Goal: Register for event/course

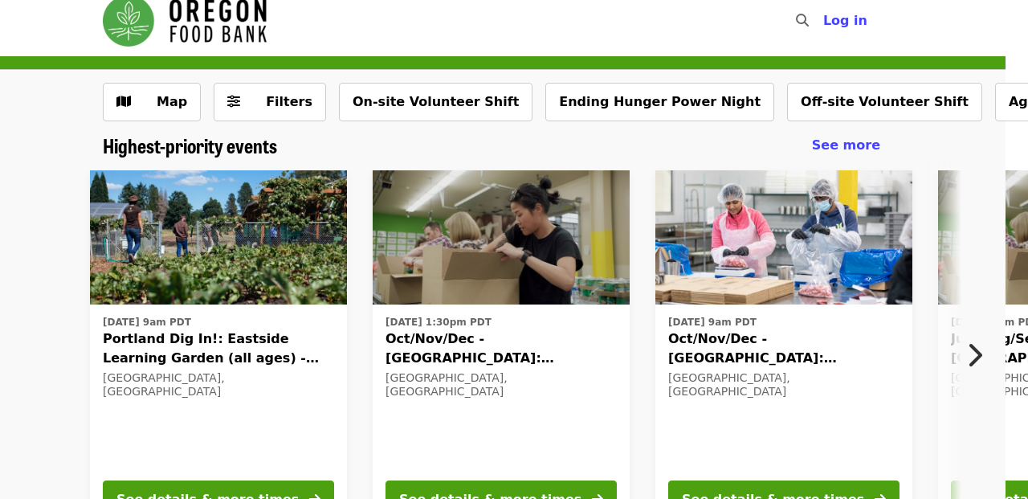
scroll to position [15, 22]
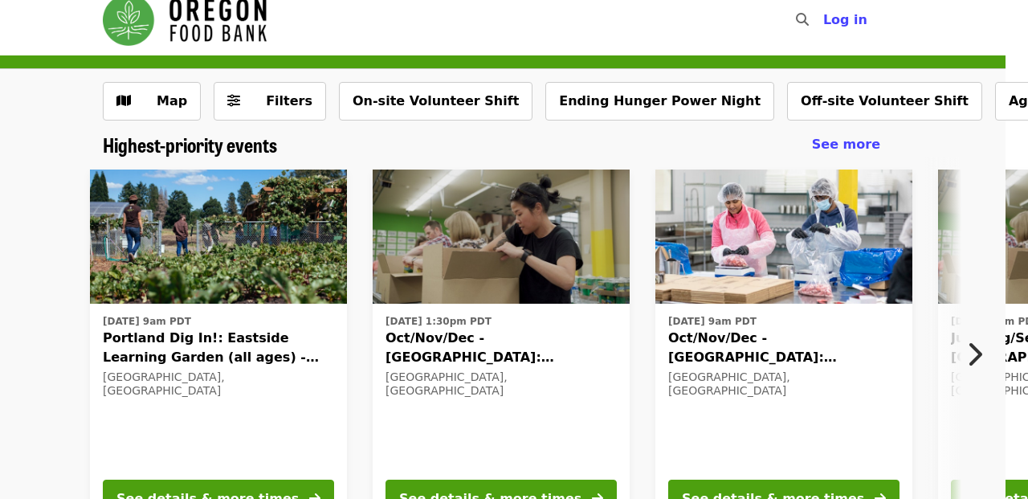
click at [174, 350] on span "Portland Dig In!: Eastside Learning Garden (all ages) - Aug/Sept/Oct" at bounding box center [218, 348] width 231 height 39
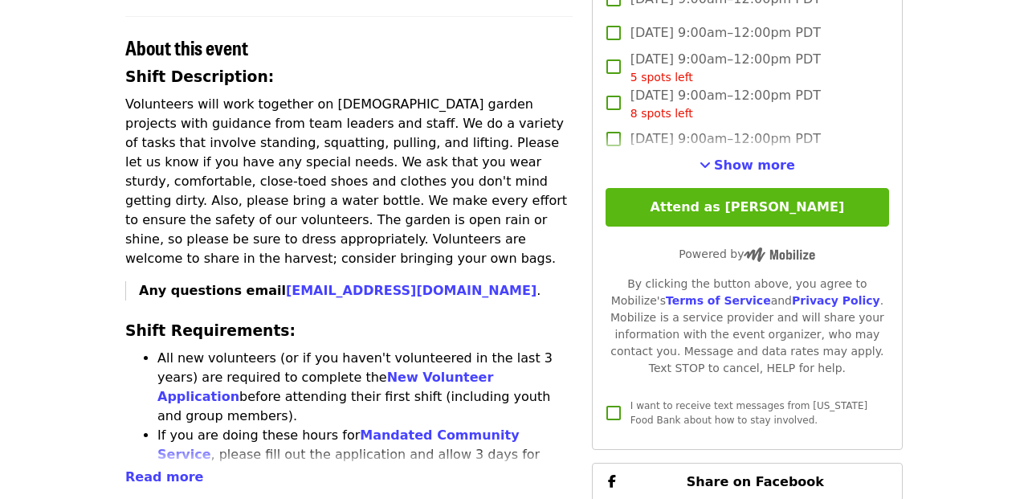
click at [701, 188] on button "Attend as [PERSON_NAME]" at bounding box center [748, 207] width 284 height 39
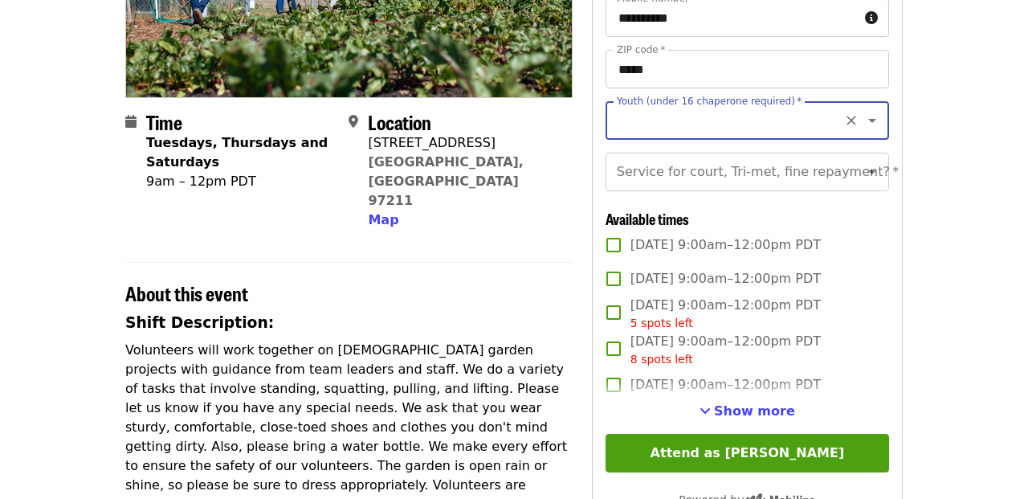
scroll to position [415, 0]
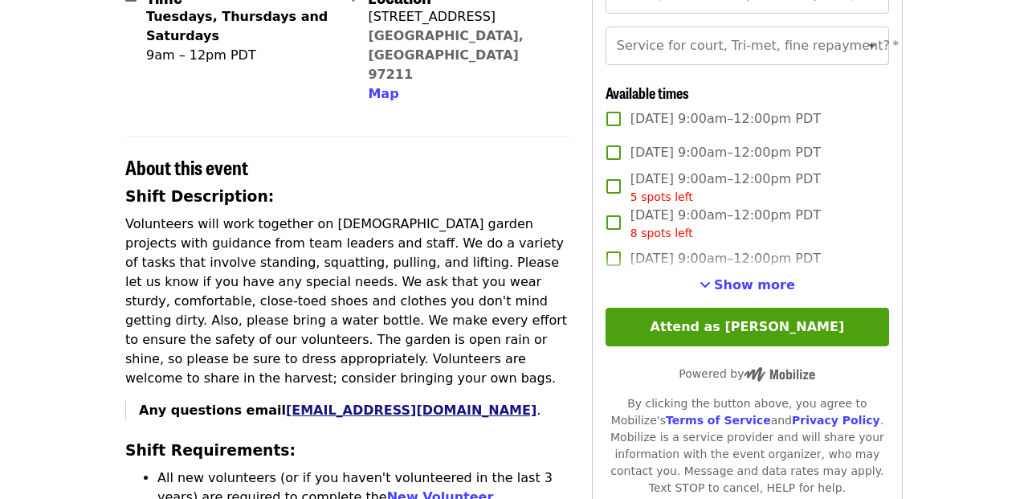
click at [346, 403] on link "[EMAIL_ADDRESS][DOMAIN_NAME]" at bounding box center [411, 410] width 251 height 15
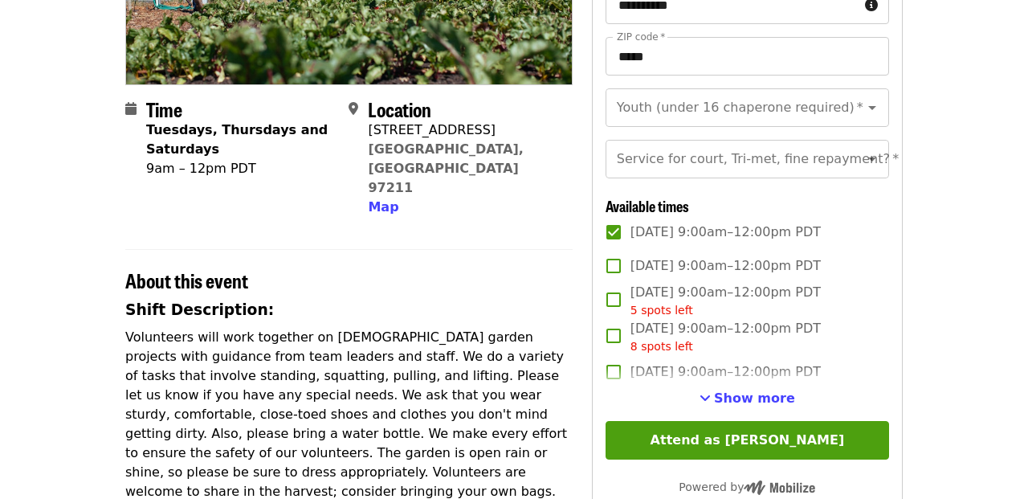
scroll to position [305, 0]
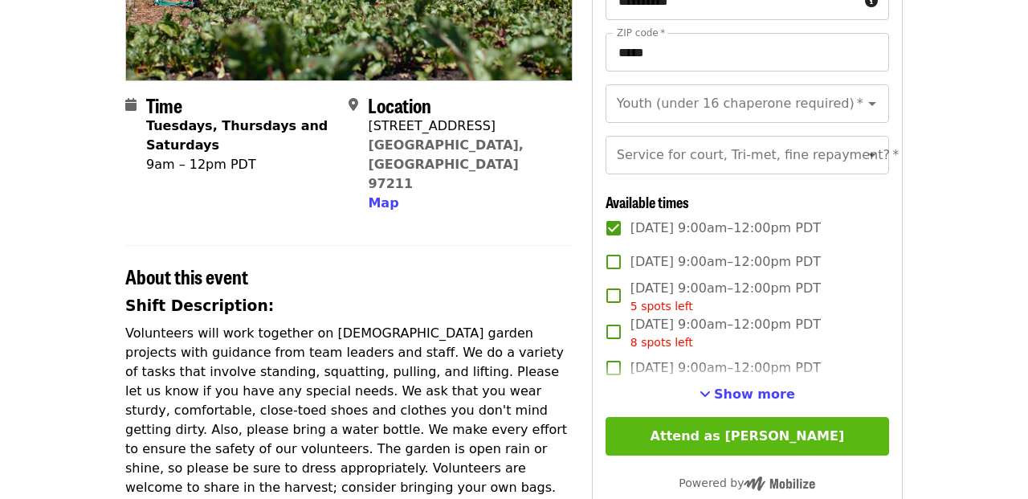
click at [703, 437] on button "Attend as [PERSON_NAME]" at bounding box center [748, 436] width 284 height 39
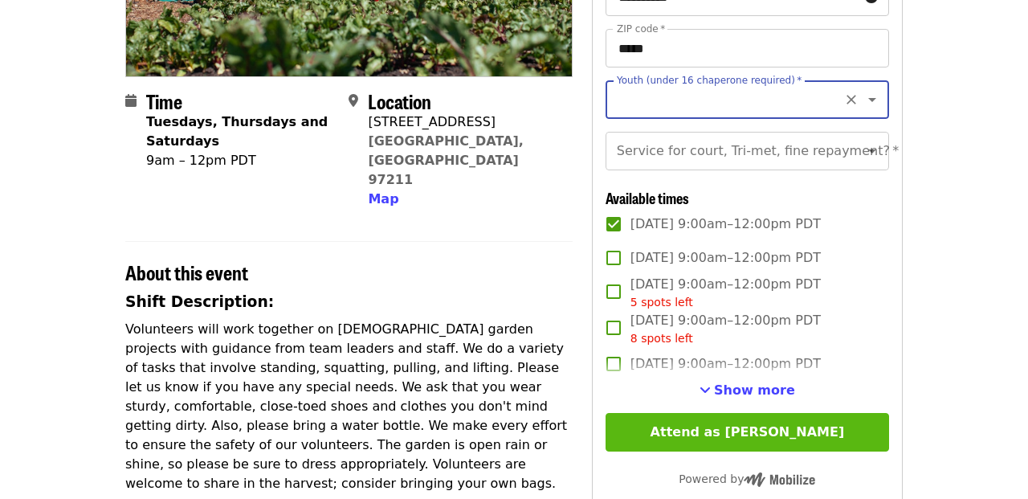
scroll to position [310, 0]
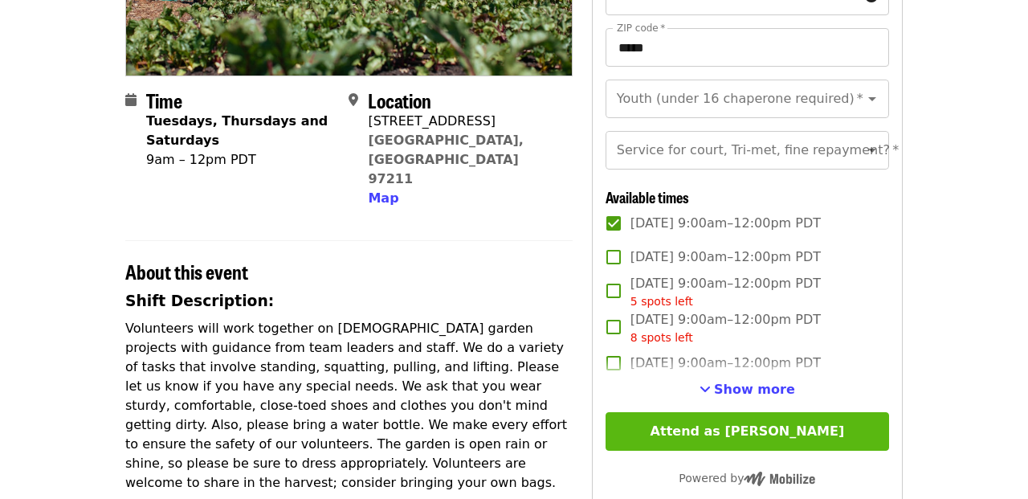
click at [709, 424] on button "Attend as [PERSON_NAME]" at bounding box center [748, 431] width 284 height 39
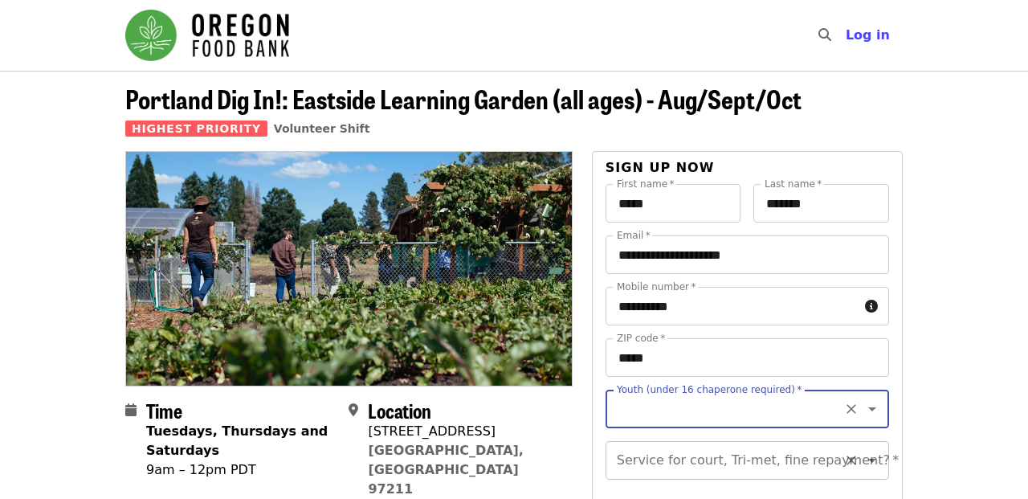
scroll to position [0, 0]
click at [277, 132] on span "Volunteer Shift" at bounding box center [322, 128] width 96 height 13
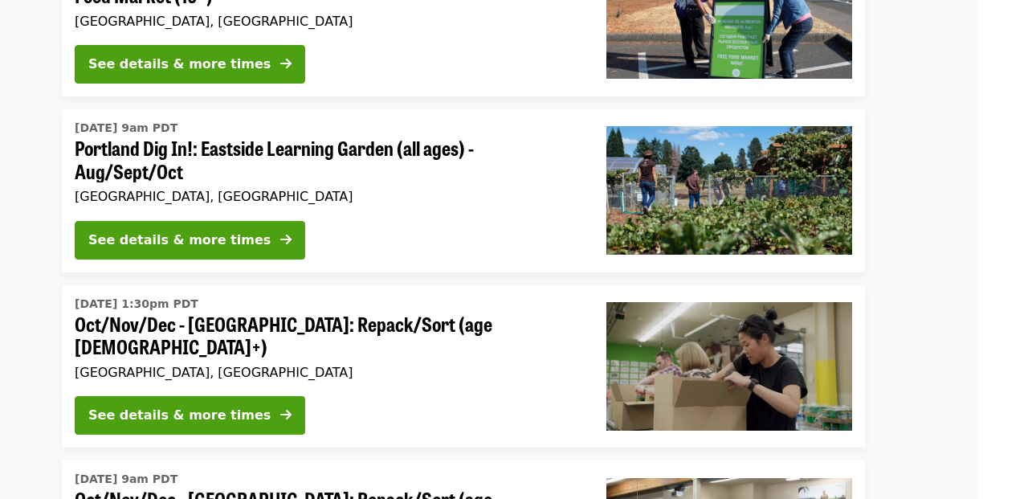
scroll to position [421, 51]
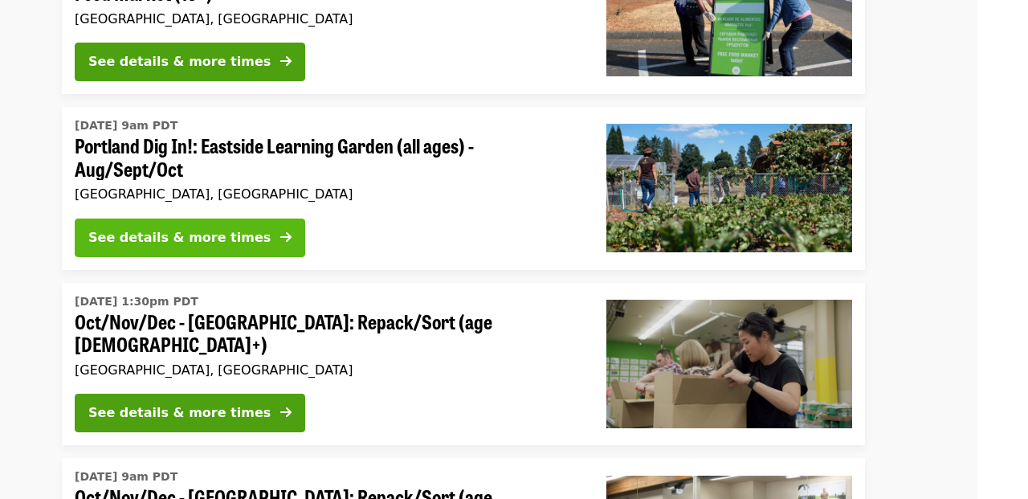
click at [231, 231] on div "See details & more times" at bounding box center [179, 237] width 182 height 19
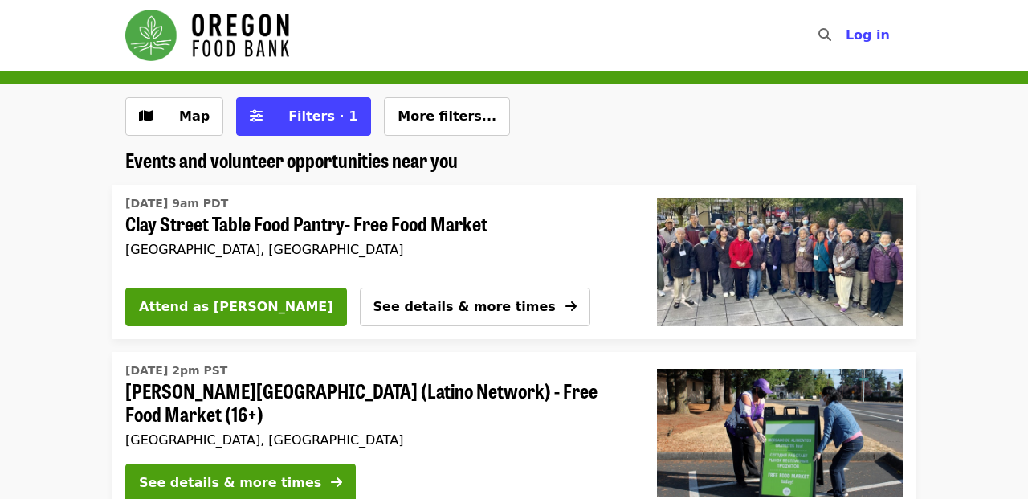
scroll to position [421, 0]
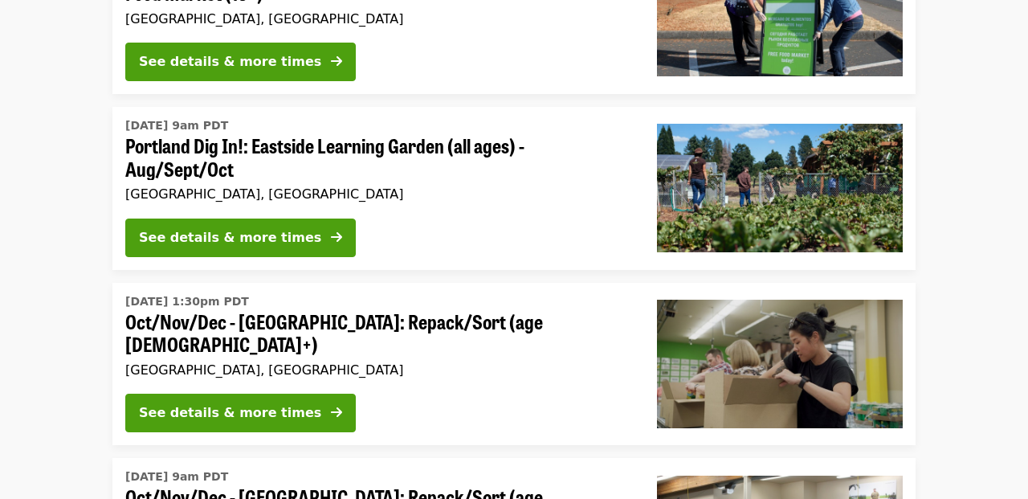
click at [173, 145] on span "Portland Dig In!: Eastside Learning Garden (all ages) - Aug/Sept/Oct" at bounding box center [378, 157] width 506 height 47
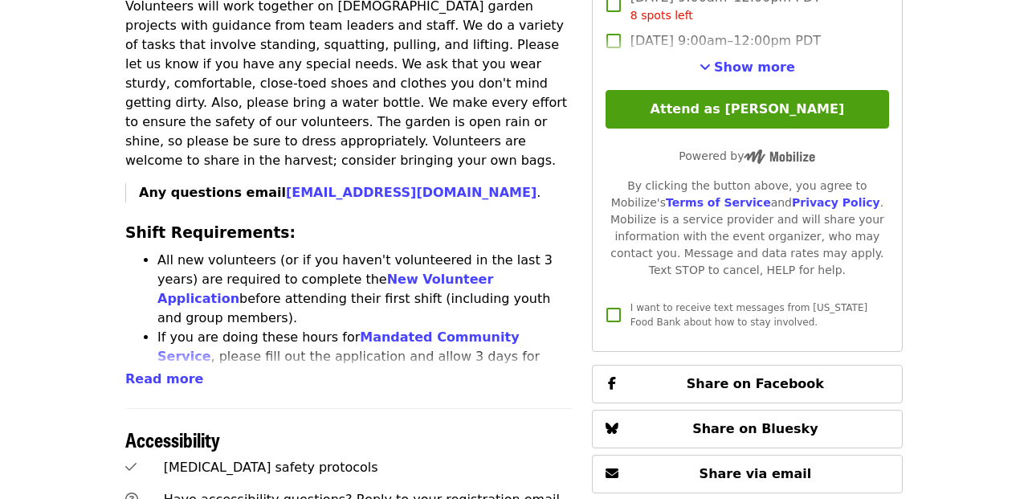
scroll to position [575, 0]
